Goal: Task Accomplishment & Management: Use online tool/utility

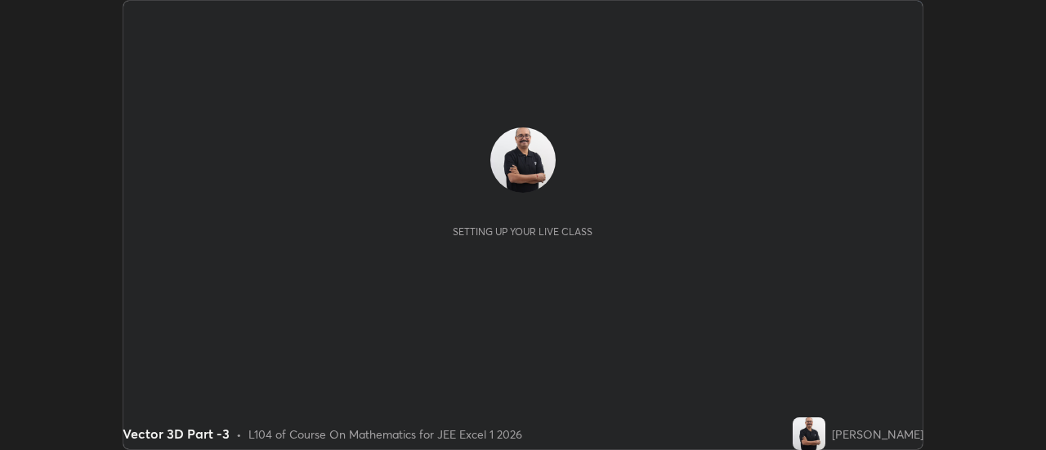
scroll to position [450, 1045]
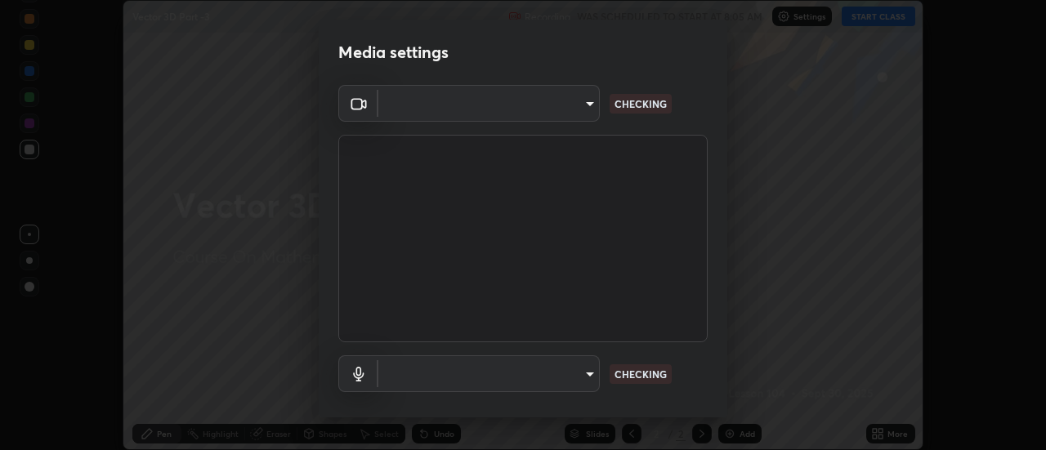
type input "0be616c92c2879d8fe19306c4b8383fc9b13f77197a30f876870ce6c7906effd"
type input "default"
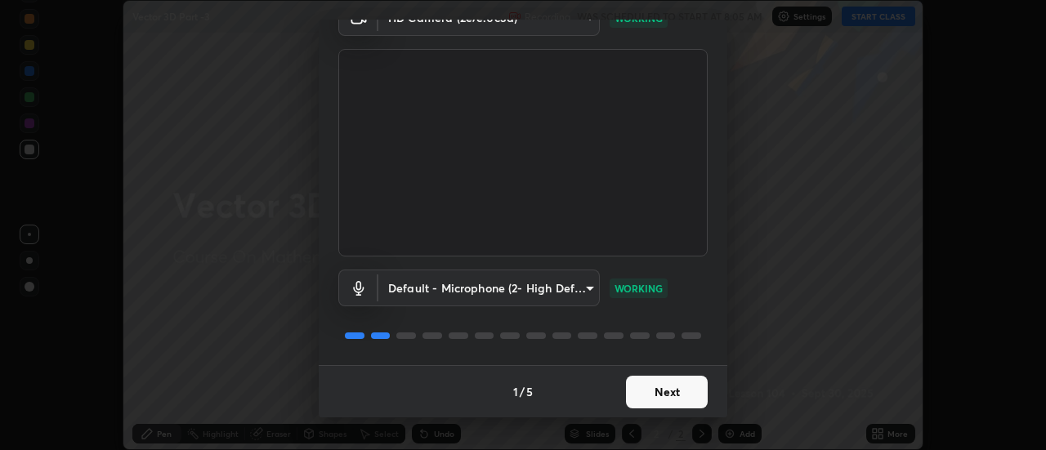
click at [663, 398] on button "Next" at bounding box center [667, 392] width 82 height 33
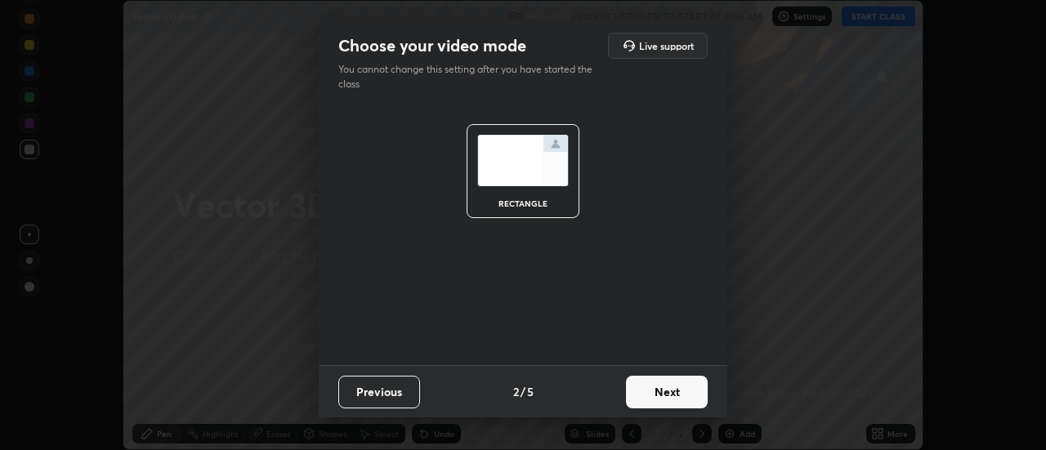
click at [667, 396] on button "Next" at bounding box center [667, 392] width 82 height 33
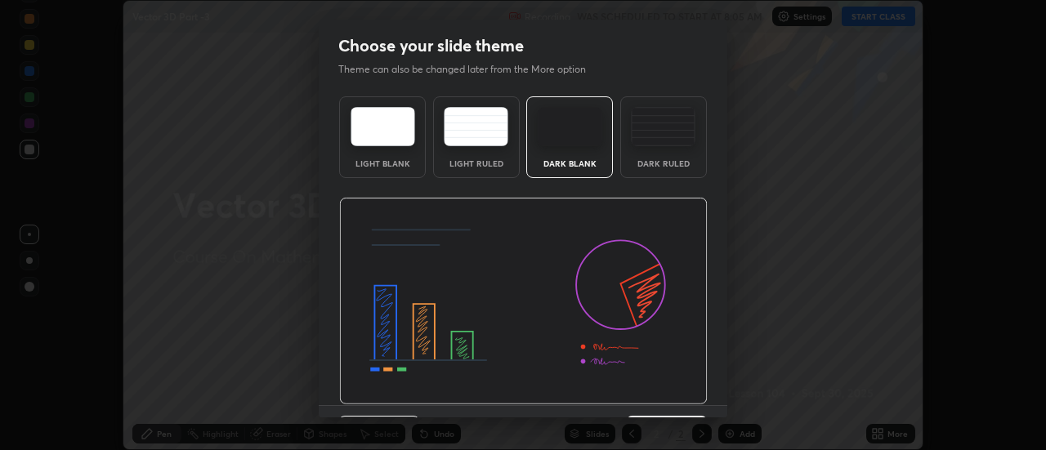
scroll to position [40, 0]
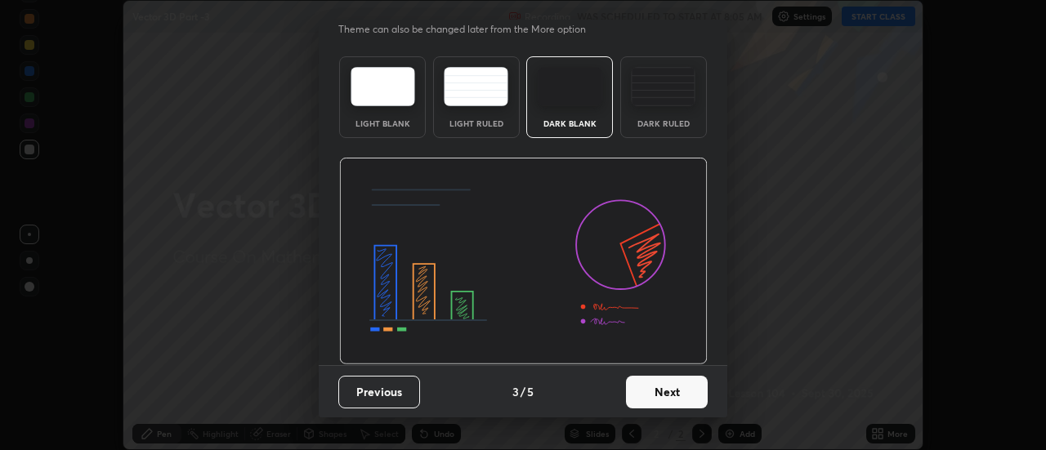
click at [666, 393] on button "Next" at bounding box center [667, 392] width 82 height 33
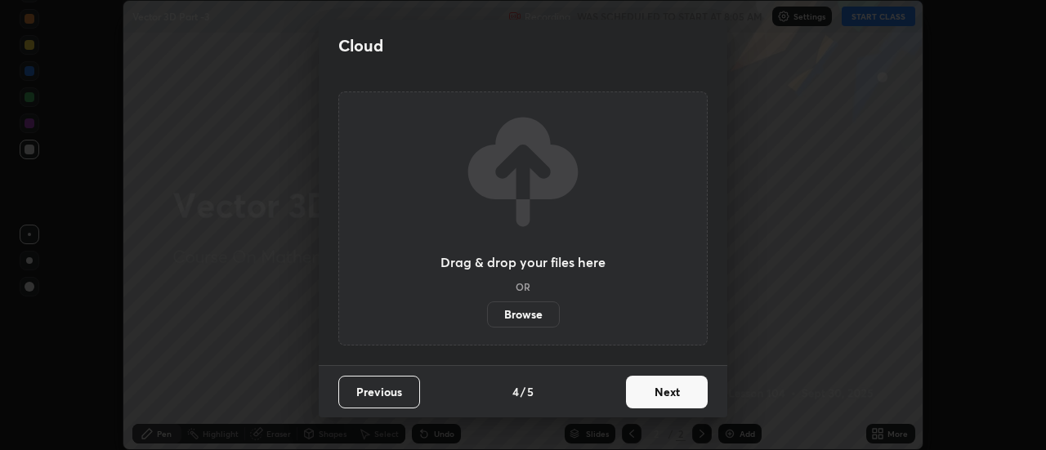
scroll to position [0, 0]
click at [668, 402] on button "Next" at bounding box center [667, 392] width 82 height 33
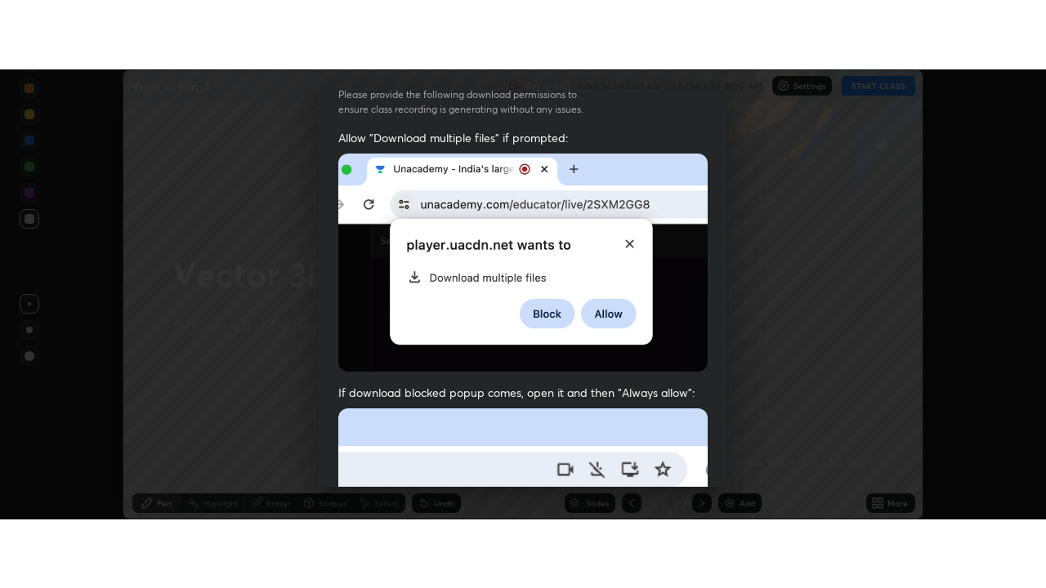
scroll to position [419, 0]
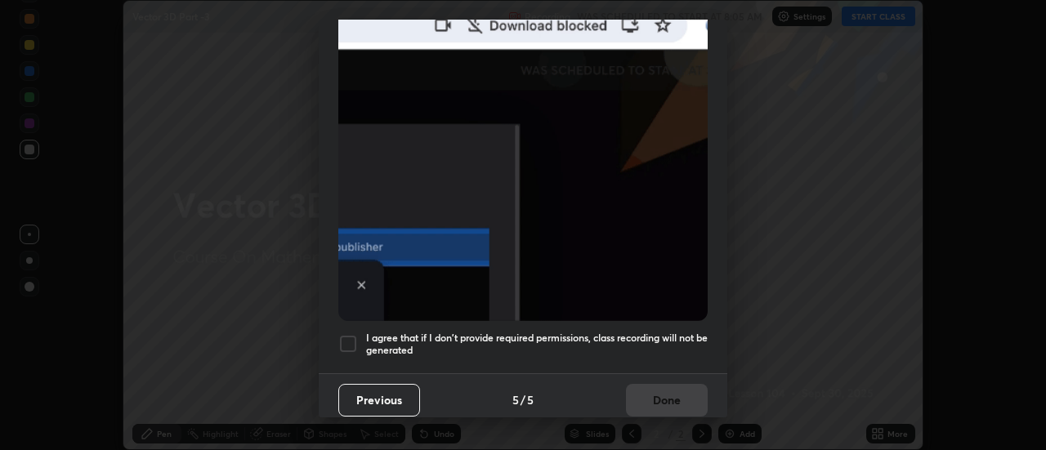
click at [351, 336] on div at bounding box center [348, 344] width 20 height 20
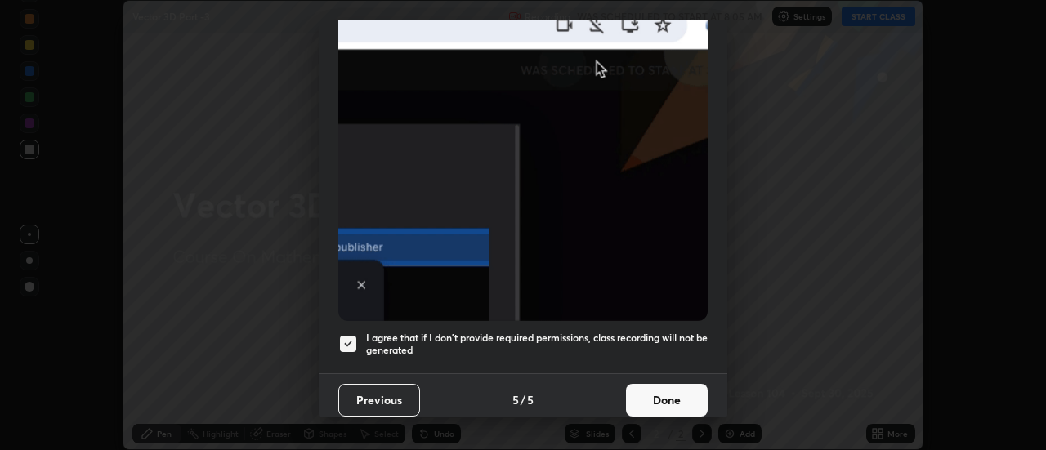
click at [656, 400] on button "Done" at bounding box center [667, 400] width 82 height 33
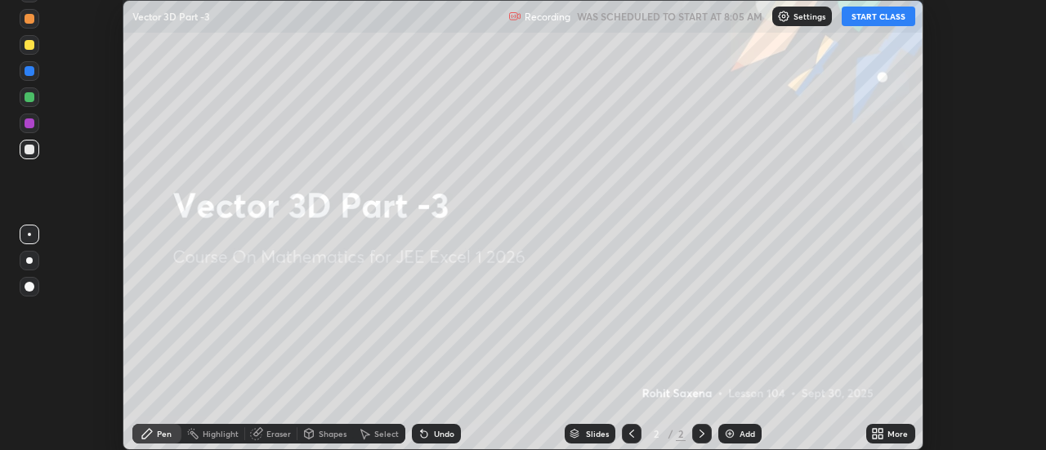
click at [879, 18] on button "START CLASS" at bounding box center [879, 17] width 74 height 20
click at [886, 435] on div "More" at bounding box center [890, 434] width 49 height 20
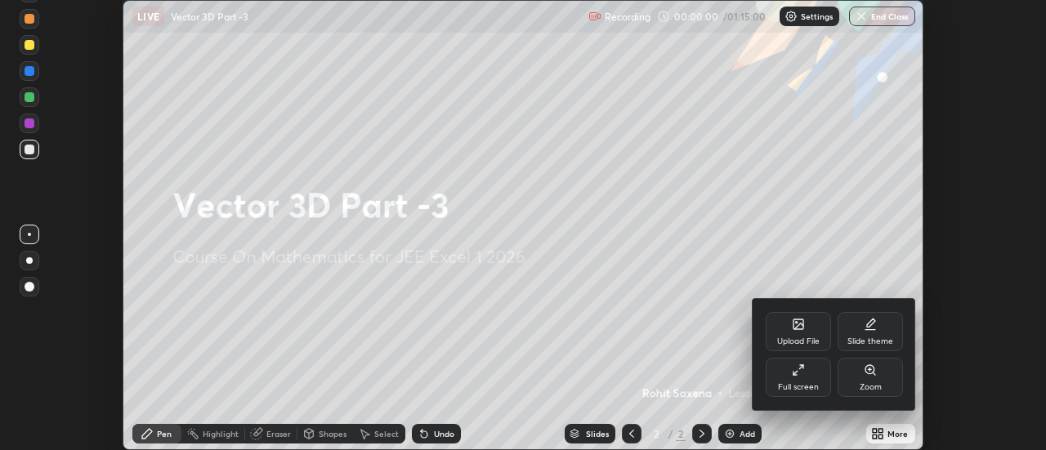
click at [803, 372] on icon at bounding box center [798, 370] width 13 height 13
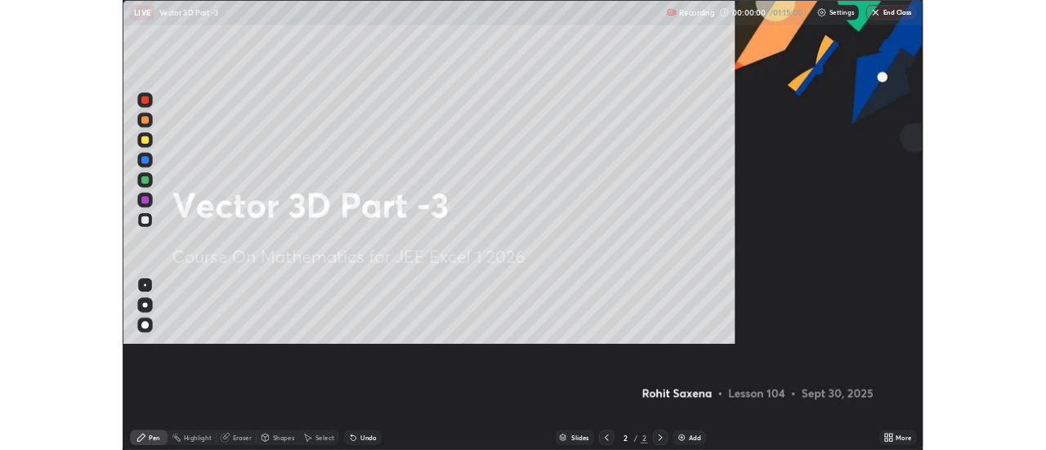
scroll to position [588, 1046]
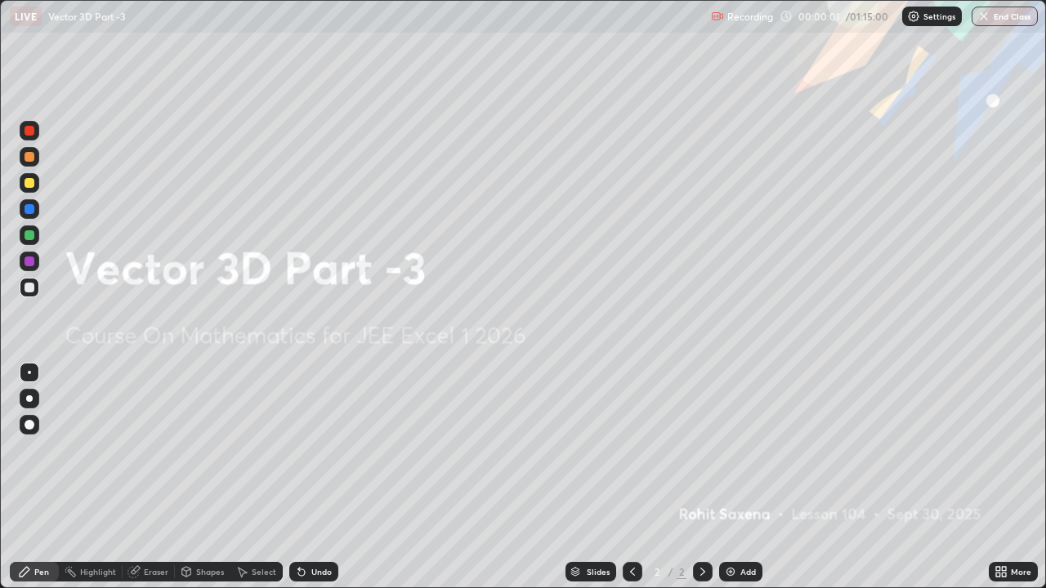
click at [740, 449] on div "Add" at bounding box center [748, 572] width 16 height 8
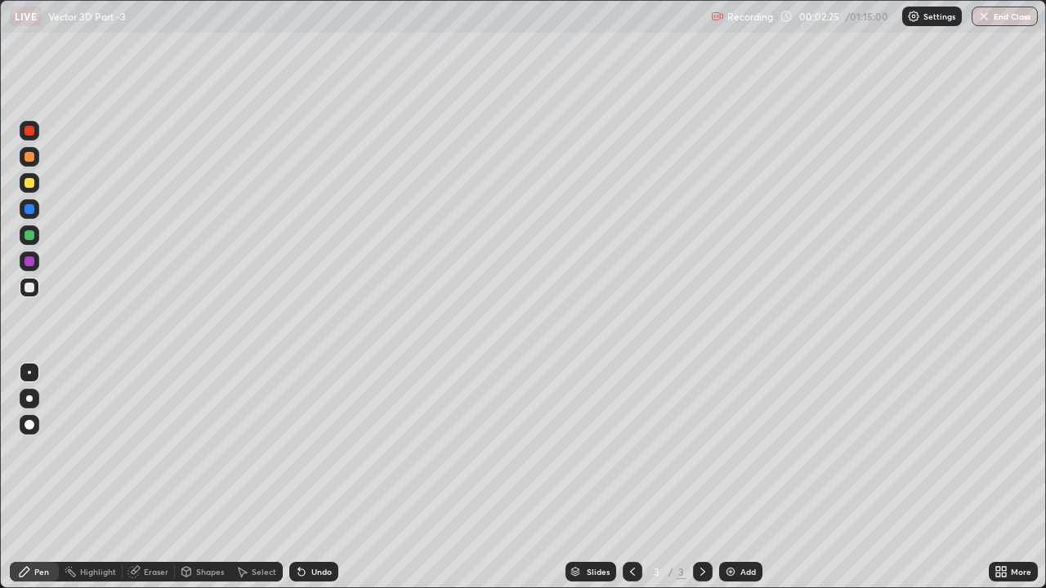
click at [29, 239] on div at bounding box center [30, 235] width 10 height 10
click at [30, 183] on div at bounding box center [30, 183] width 10 height 10
click at [30, 288] on div at bounding box center [30, 288] width 10 height 10
click at [30, 261] on div at bounding box center [30, 262] width 10 height 10
click at [35, 289] on div at bounding box center [30, 288] width 20 height 20
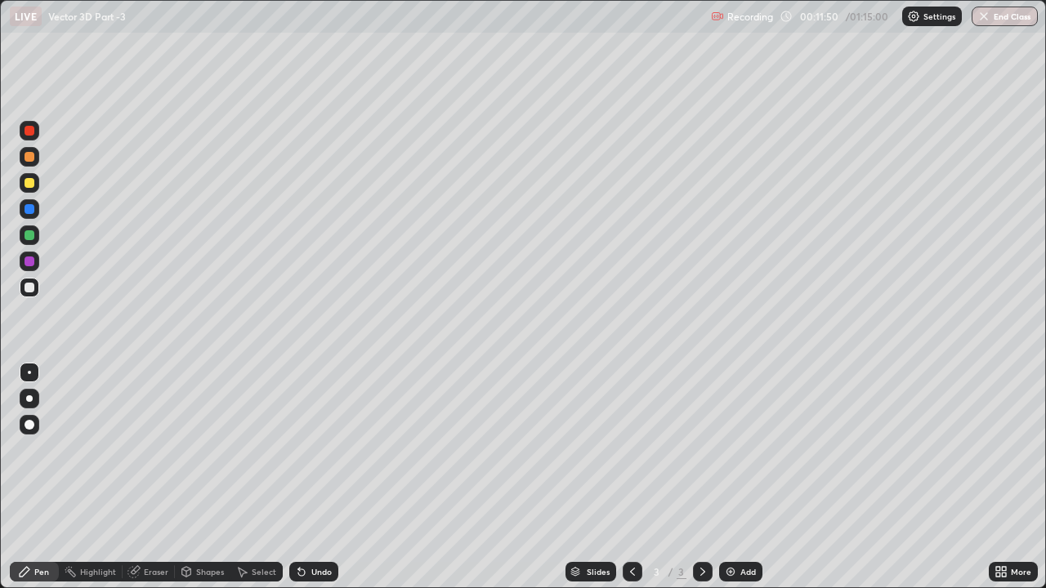
click at [741, 449] on div "Add" at bounding box center [748, 572] width 16 height 8
click at [311, 449] on div "Undo" at bounding box center [313, 572] width 49 height 20
click at [311, 449] on div "Undo" at bounding box center [321, 572] width 20 height 8
click at [319, 449] on div "Undo" at bounding box center [313, 572] width 49 height 20
click at [321, 449] on div "Undo" at bounding box center [313, 572] width 49 height 20
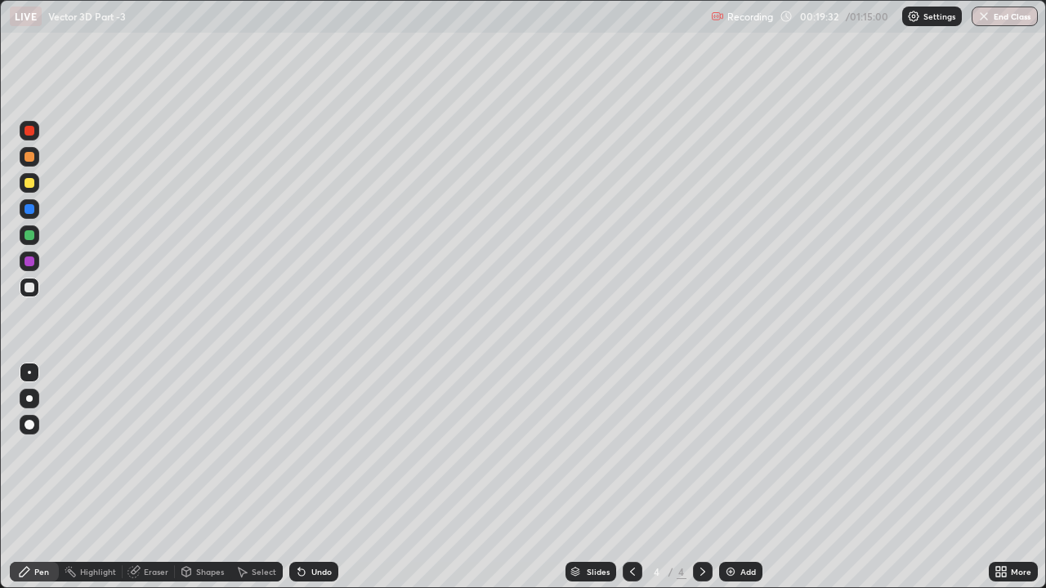
click at [33, 234] on div at bounding box center [30, 235] width 10 height 10
click at [151, 449] on div "Eraser" at bounding box center [156, 572] width 25 height 8
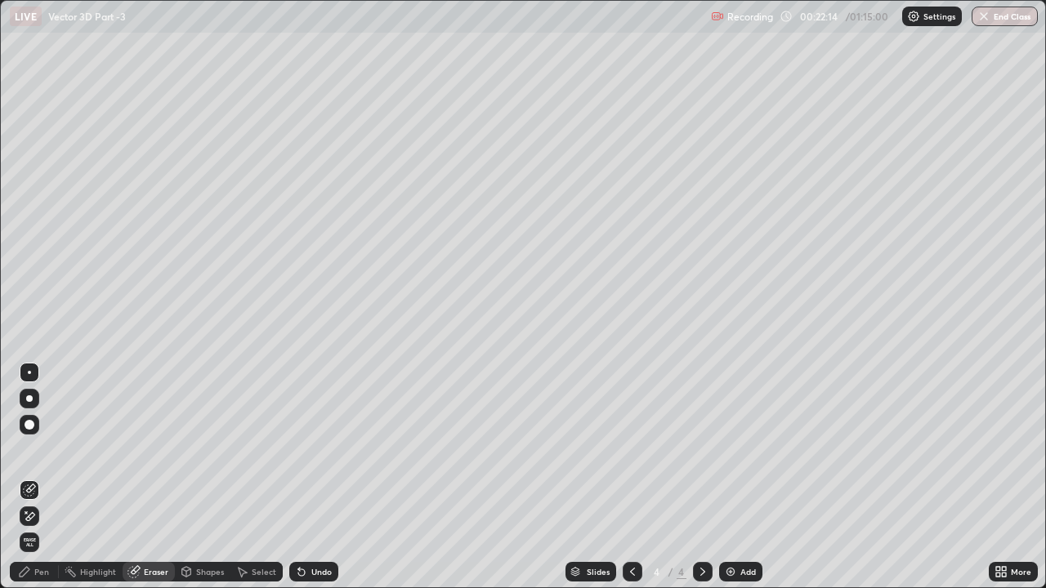
click at [37, 425] on div at bounding box center [30, 425] width 20 height 20
click at [52, 449] on div "Pen" at bounding box center [34, 572] width 49 height 20
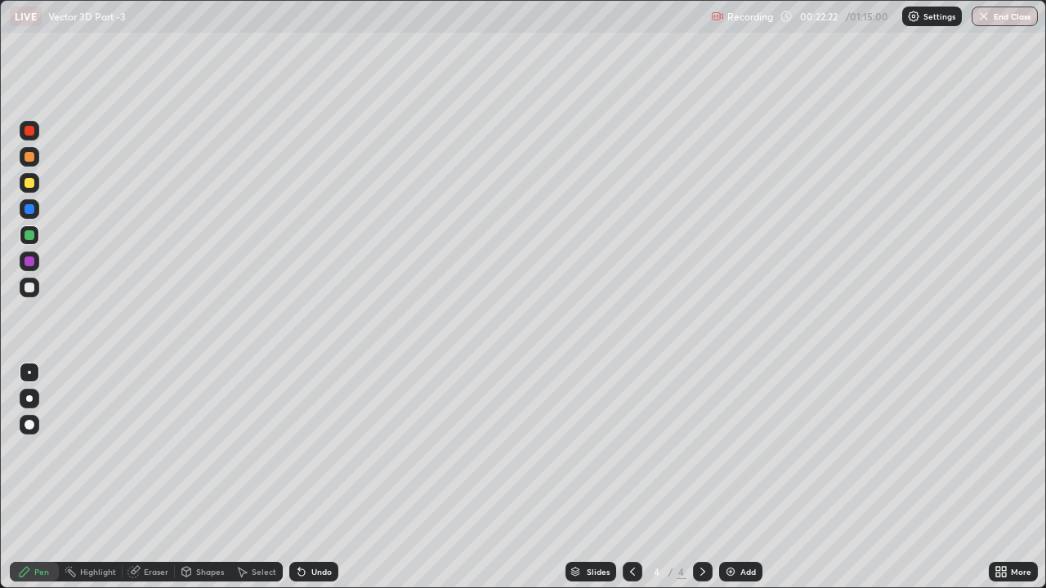
click at [33, 291] on div at bounding box center [30, 288] width 10 height 10
click at [743, 449] on div "Add" at bounding box center [748, 572] width 16 height 8
click at [319, 449] on div "Undo" at bounding box center [321, 572] width 20 height 8
click at [318, 449] on div "Undo" at bounding box center [321, 572] width 20 height 8
click at [32, 181] on div at bounding box center [30, 183] width 10 height 10
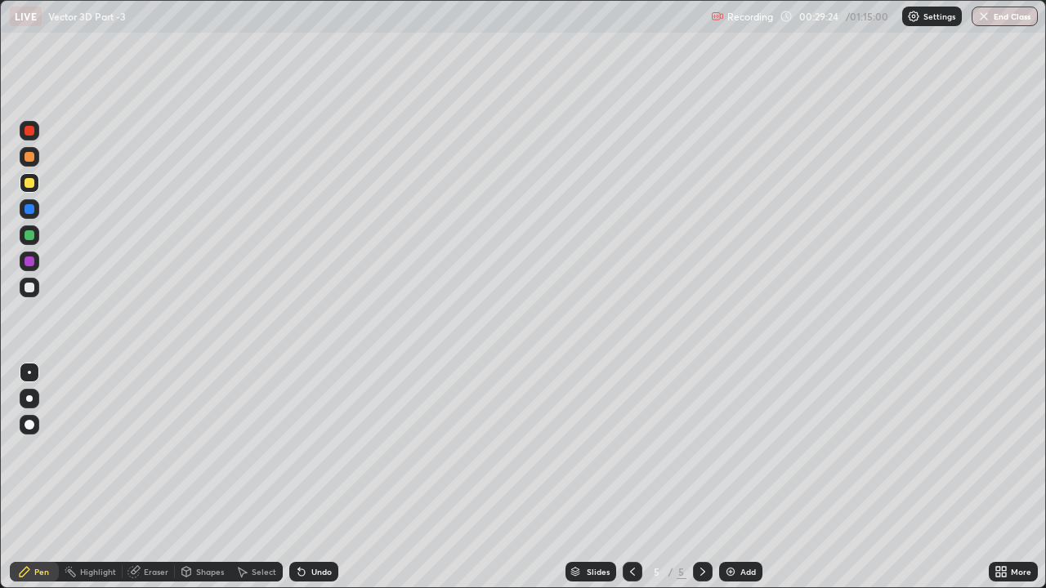
click at [319, 449] on div "Undo" at bounding box center [321, 572] width 20 height 8
click at [316, 449] on div "Undo" at bounding box center [313, 572] width 49 height 20
click at [316, 449] on div "Undo" at bounding box center [321, 572] width 20 height 8
click at [149, 449] on div "Eraser" at bounding box center [149, 572] width 52 height 20
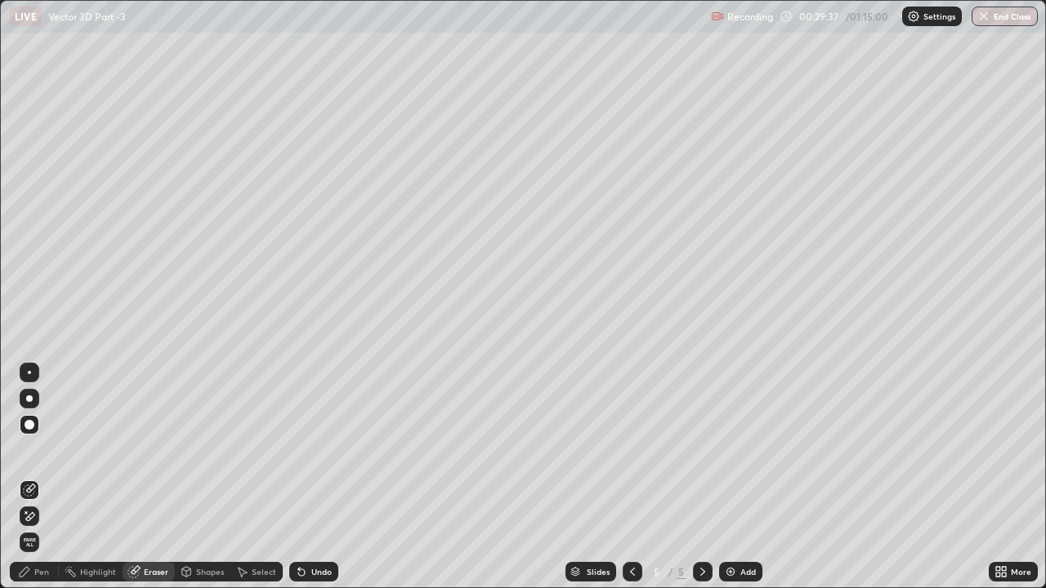
click at [47, 449] on div "Pen" at bounding box center [34, 572] width 49 height 20
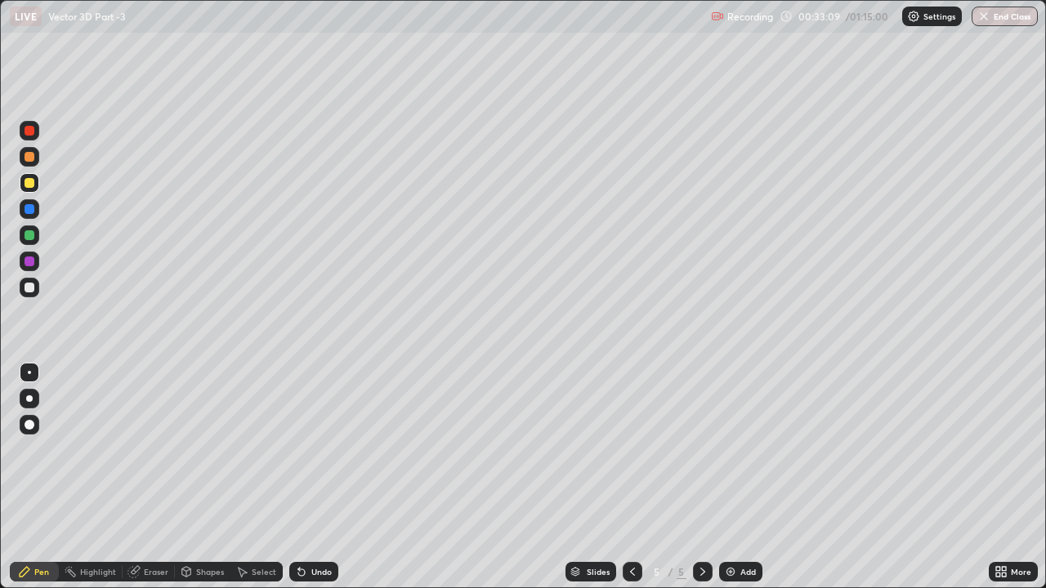
click at [29, 288] on div at bounding box center [30, 288] width 10 height 10
click at [735, 449] on div "Add" at bounding box center [740, 572] width 43 height 20
click at [322, 449] on div "Undo" at bounding box center [321, 572] width 20 height 8
click at [324, 449] on div "Undo" at bounding box center [321, 572] width 20 height 8
click at [319, 449] on div "Undo" at bounding box center [321, 572] width 20 height 8
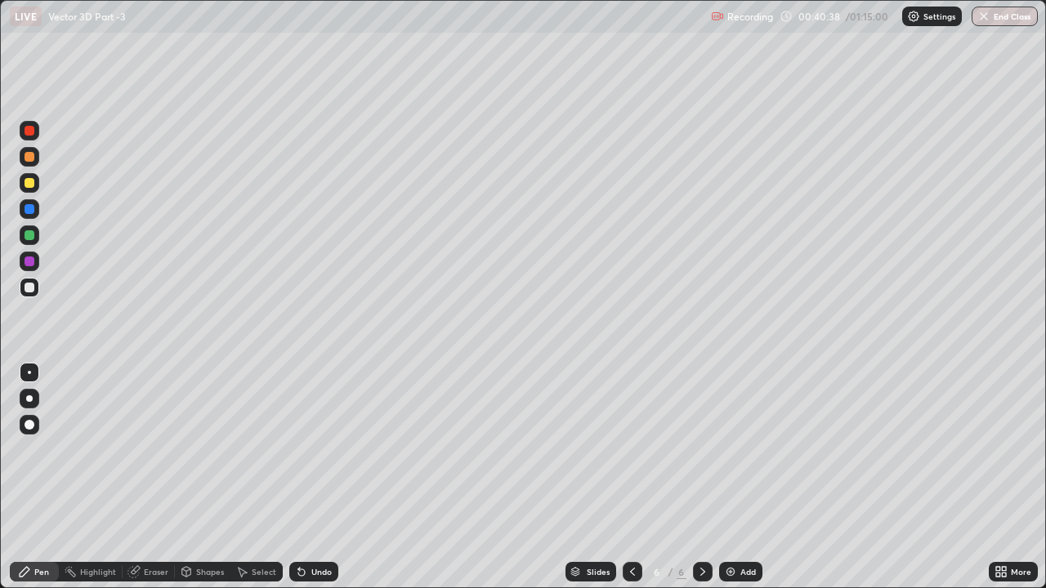
click at [311, 449] on div "Undo" at bounding box center [321, 572] width 20 height 8
click at [748, 449] on div "Add" at bounding box center [748, 572] width 16 height 8
click at [30, 235] on div at bounding box center [30, 235] width 10 height 10
click at [325, 449] on div "Undo" at bounding box center [313, 572] width 49 height 20
click at [328, 449] on div "Undo" at bounding box center [313, 572] width 49 height 20
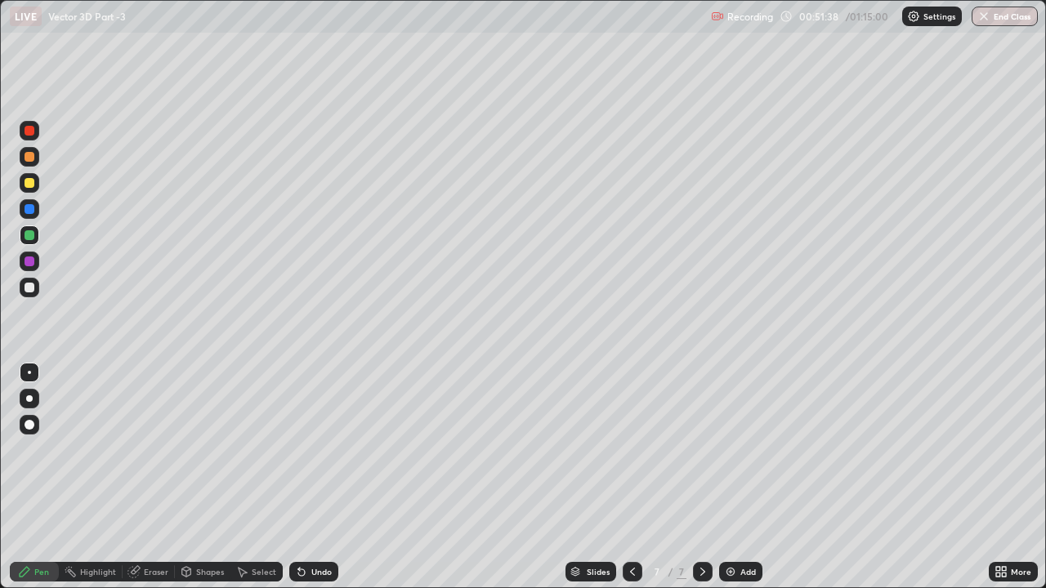
click at [27, 291] on div at bounding box center [30, 288] width 10 height 10
click at [746, 449] on div "Add" at bounding box center [740, 572] width 43 height 20
click at [30, 185] on div at bounding box center [30, 183] width 10 height 10
click at [32, 288] on div at bounding box center [30, 288] width 10 height 10
click at [312, 449] on div "Undo" at bounding box center [321, 572] width 20 height 8
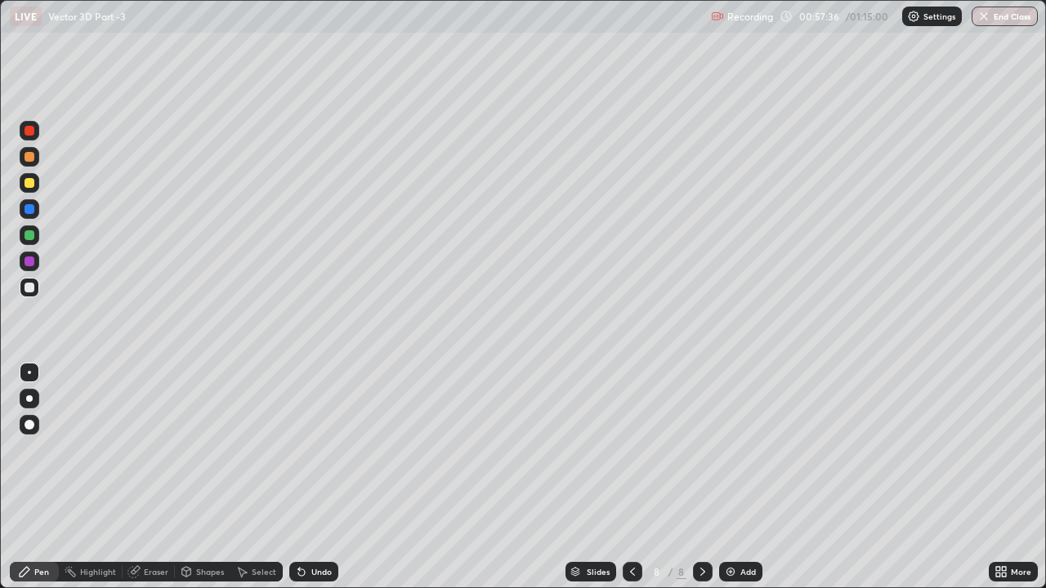
click at [312, 449] on div "Undo" at bounding box center [321, 572] width 20 height 8
click at [315, 449] on div "Undo" at bounding box center [313, 572] width 49 height 20
click at [30, 159] on div at bounding box center [30, 157] width 10 height 10
click at [321, 449] on div "Undo" at bounding box center [321, 572] width 20 height 8
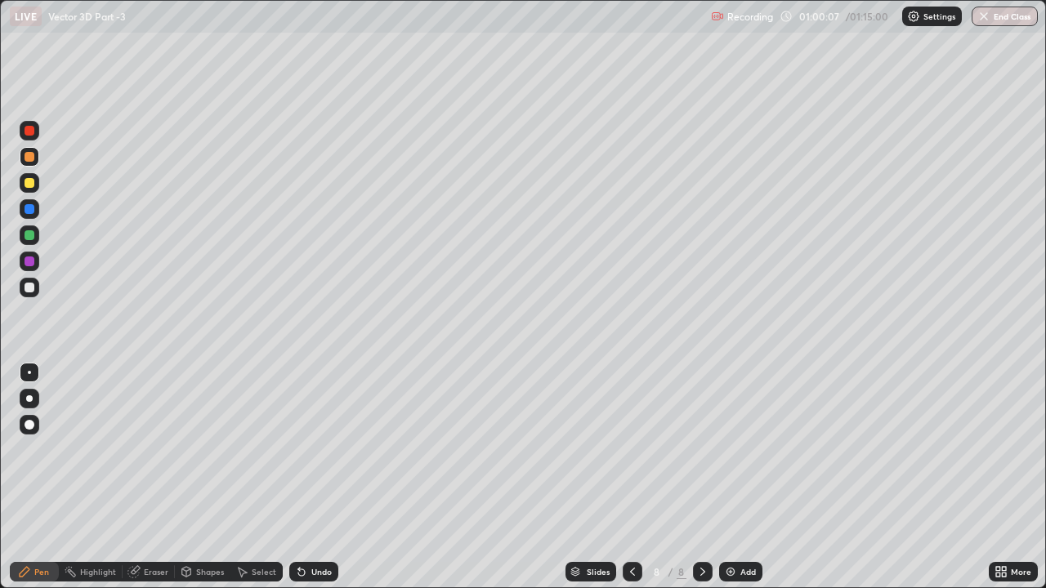
click at [325, 449] on div "Undo" at bounding box center [321, 572] width 20 height 8
click at [30, 288] on div at bounding box center [30, 288] width 10 height 10
click at [738, 449] on div "Add" at bounding box center [740, 572] width 43 height 20
click at [31, 231] on div at bounding box center [30, 235] width 10 height 10
click at [31, 206] on div at bounding box center [30, 209] width 10 height 10
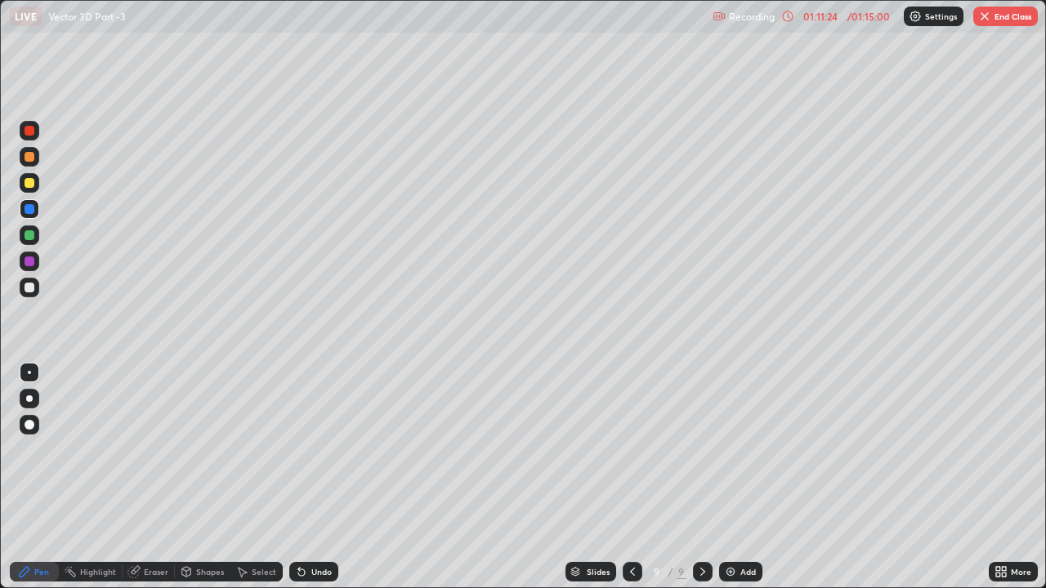
click at [1016, 18] on button "End Class" at bounding box center [1005, 17] width 65 height 20
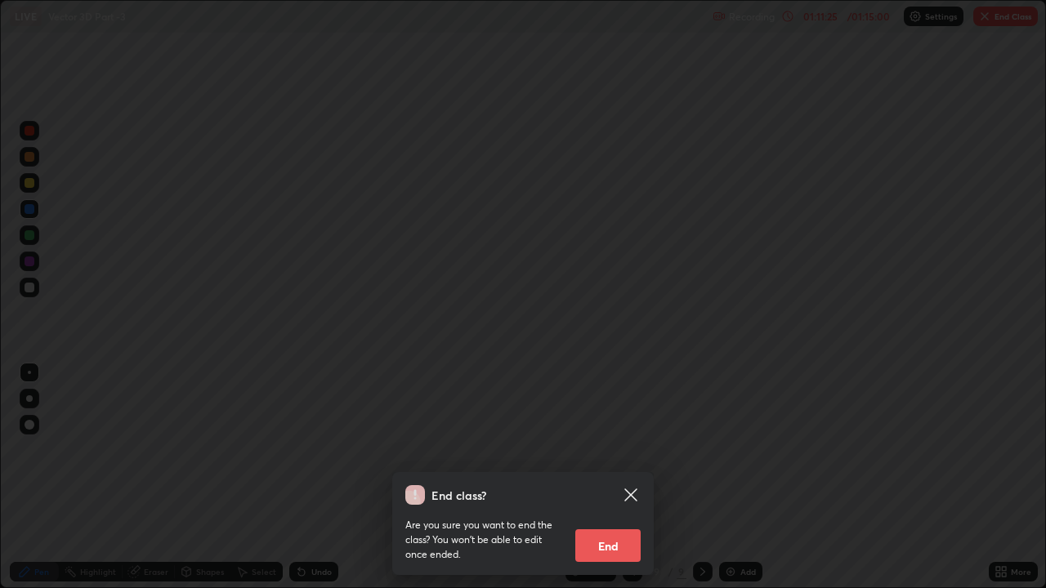
click at [631, 449] on button "End" at bounding box center [607, 545] width 65 height 33
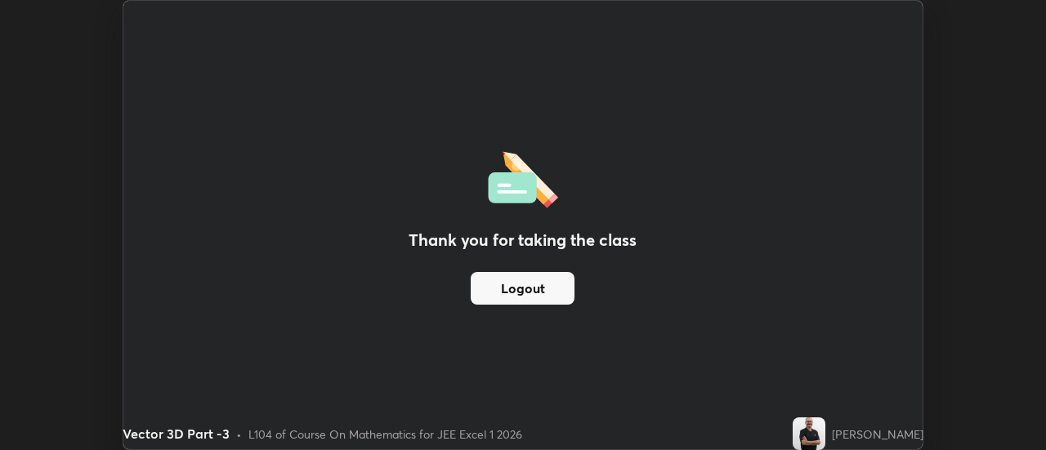
scroll to position [81253, 80658]
